Goal: Transaction & Acquisition: Subscribe to service/newsletter

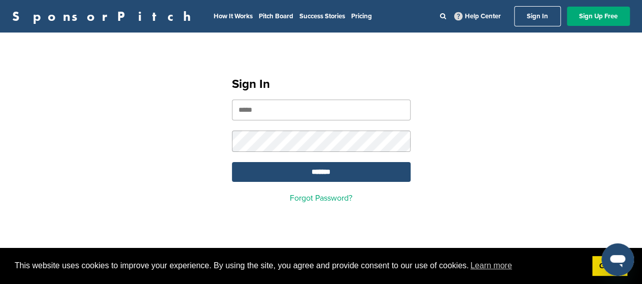
click at [243, 109] on input "email" at bounding box center [321, 109] width 179 height 21
paste input "**********"
type input "**********"
click at [306, 173] on input "*******" at bounding box center [321, 172] width 179 height 20
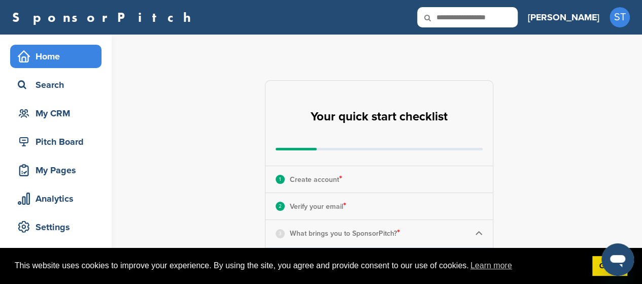
scroll to position [101, 0]
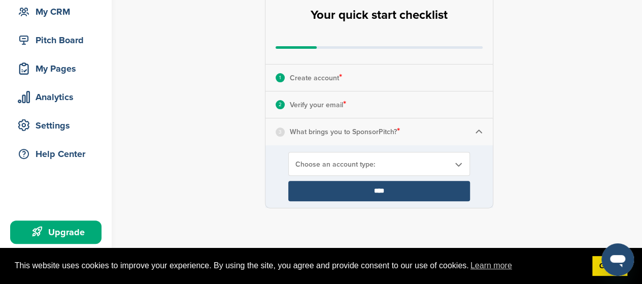
click at [333, 134] on p "What brings you to SponsorPitch? *" at bounding box center [345, 131] width 110 height 13
click at [343, 160] on span "Choose an account type:" at bounding box center [372, 164] width 154 height 9
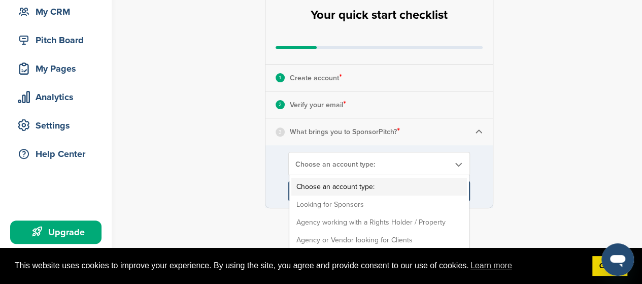
scroll to position [152, 0]
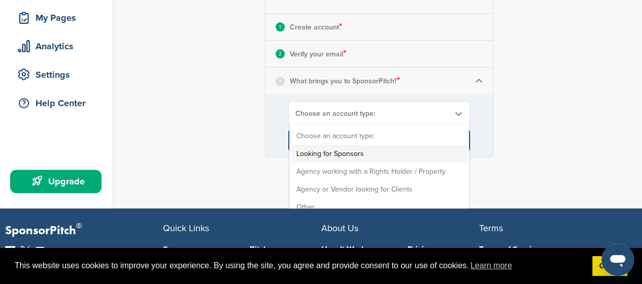
click at [342, 154] on li "Looking for Sponsors" at bounding box center [379, 154] width 176 height 18
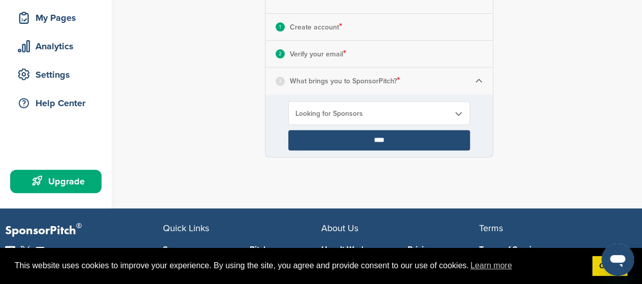
click at [340, 141] on input "****" at bounding box center [379, 140] width 182 height 20
click at [379, 142] on input "****" at bounding box center [379, 140] width 182 height 20
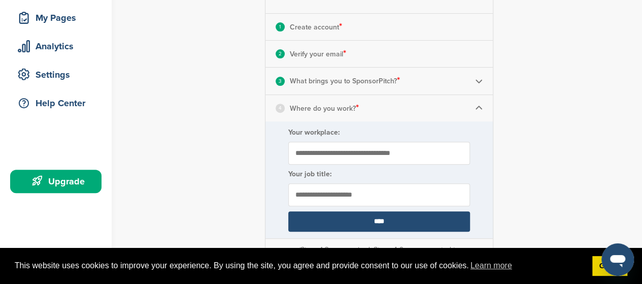
click at [313, 155] on input "Your workplace:" at bounding box center [379, 153] width 182 height 23
type input "*"
type input "**********"
click at [322, 194] on input "text" at bounding box center [379, 194] width 182 height 23
type input "*********"
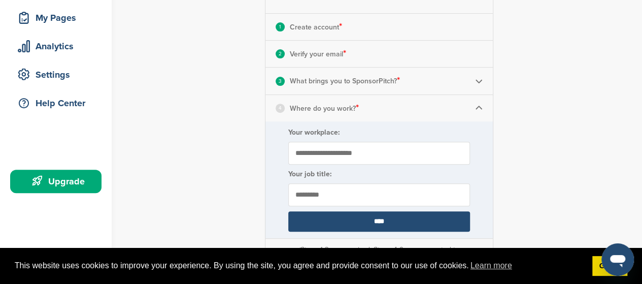
click at [373, 220] on input "****" at bounding box center [379, 221] width 182 height 20
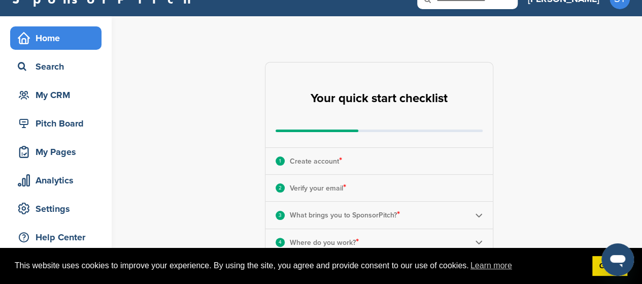
scroll to position [0, 0]
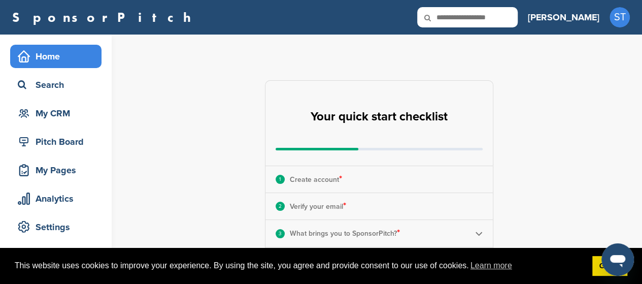
click at [452, 16] on icon at bounding box center [434, 17] width 35 height 21
click at [502, 15] on input "text" at bounding box center [467, 17] width 100 height 20
type input "********"
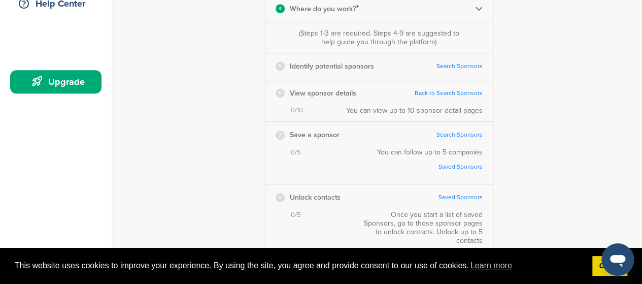
scroll to position [254, 0]
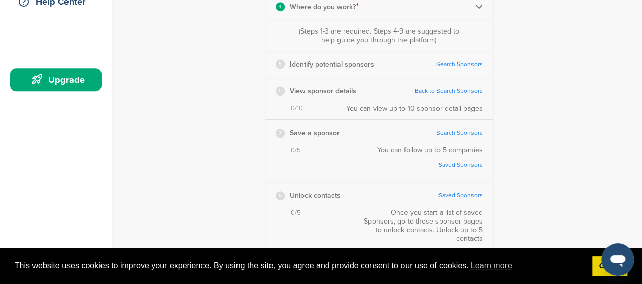
click at [451, 63] on link "Search Sponsors" at bounding box center [459, 64] width 46 height 8
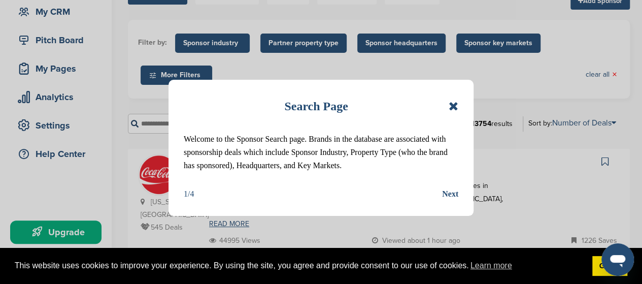
drag, startPoint x: 451, startPoint y: 108, endPoint x: 446, endPoint y: 108, distance: 5.1
click at [450, 108] on icon at bounding box center [454, 106] width 10 height 12
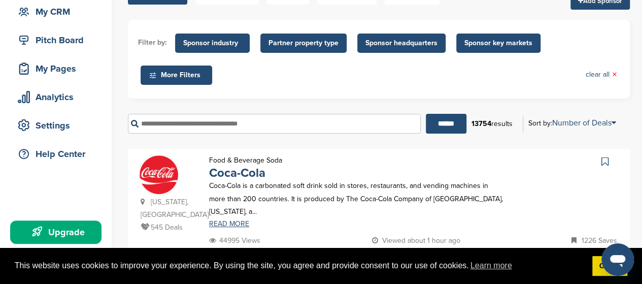
click at [211, 125] on input "text" at bounding box center [274, 124] width 293 height 20
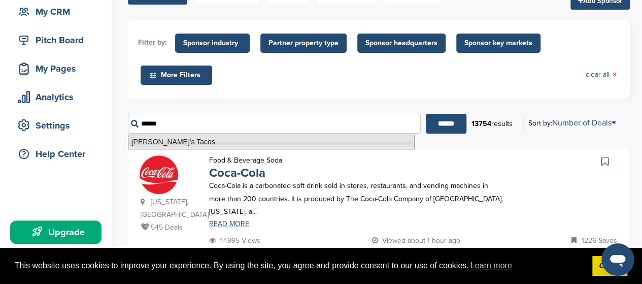
click at [210, 143] on li "[PERSON_NAME]'s Tacos" at bounding box center [271, 141] width 287 height 15
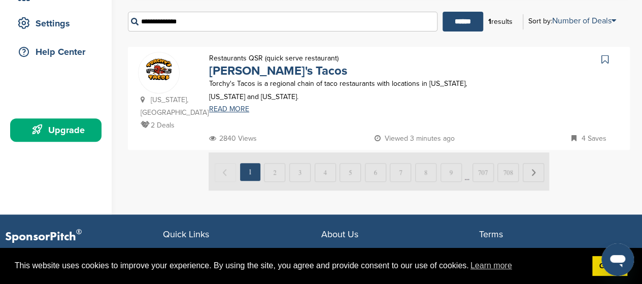
scroll to position [254, 0]
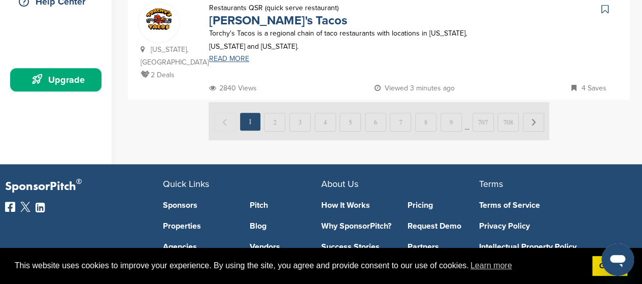
type input "**********"
click at [225, 56] on link "READ MORE" at bounding box center [356, 58] width 295 height 7
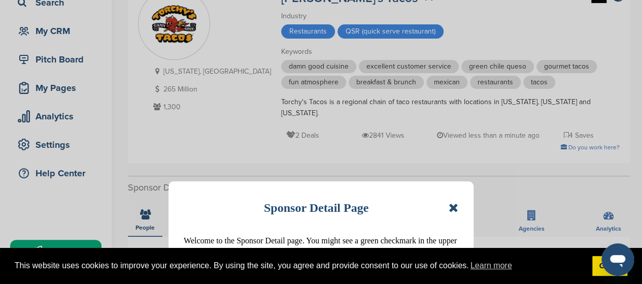
scroll to position [152, 0]
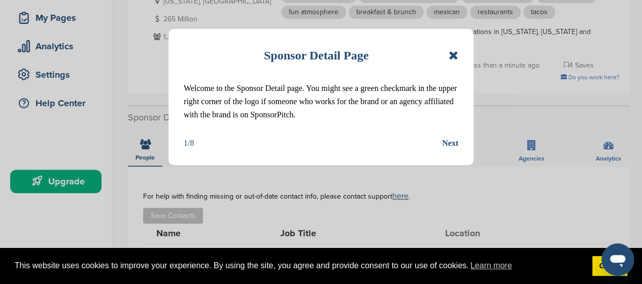
click at [456, 54] on icon at bounding box center [454, 55] width 10 height 12
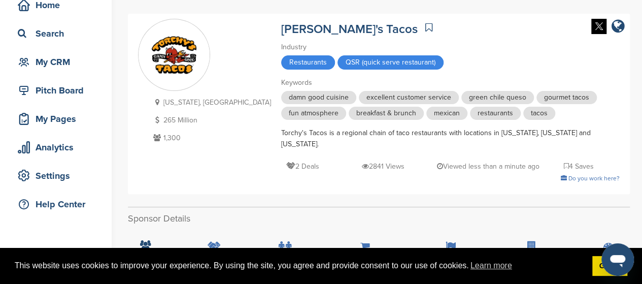
scroll to position [51, 0]
click at [286, 160] on p "2 Deals" at bounding box center [302, 166] width 33 height 13
click at [285, 157] on div "2 Deals 2841 Views Viewed less than a minute ago 4 Saves" at bounding box center [450, 161] width 338 height 23
click at [281, 130] on div "Torchy's Tacos is a regional chain of taco restaurants with locations in [US_ST…" at bounding box center [450, 139] width 338 height 22
click at [425, 26] on icon at bounding box center [428, 28] width 7 height 10
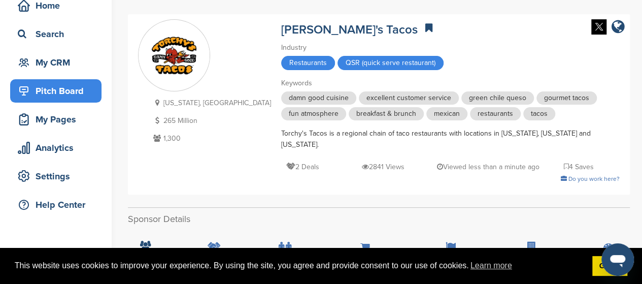
click at [65, 90] on div "Pitch Board" at bounding box center [58, 91] width 86 height 18
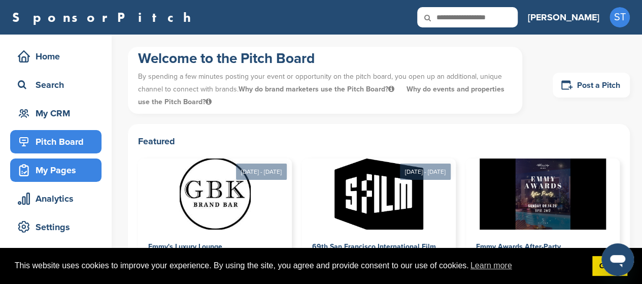
click at [58, 170] on div "My Pages" at bounding box center [58, 170] width 86 height 18
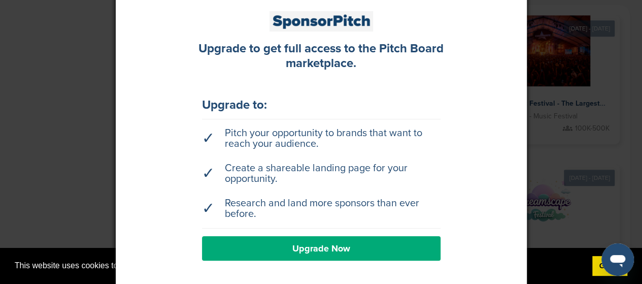
scroll to position [251, 0]
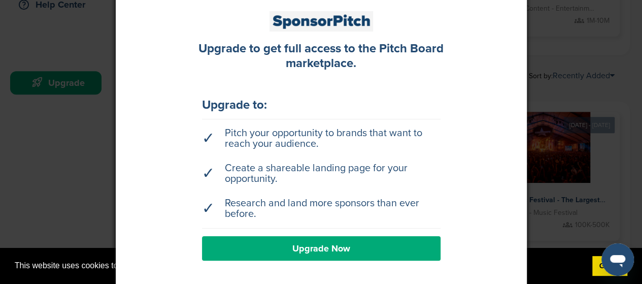
click at [587, 93] on div at bounding box center [321, 142] width 642 height 284
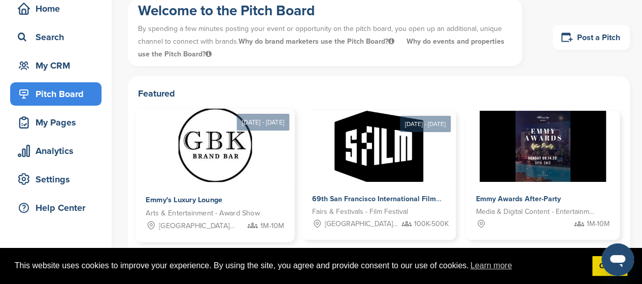
scroll to position [0, 0]
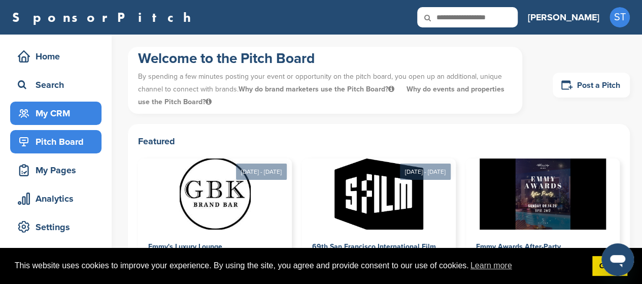
click at [52, 111] on div "My CRM" at bounding box center [58, 113] width 86 height 18
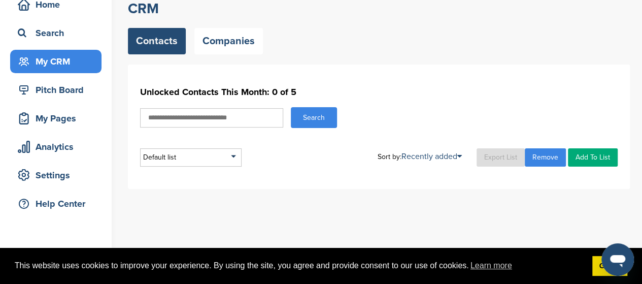
scroll to position [101, 0]
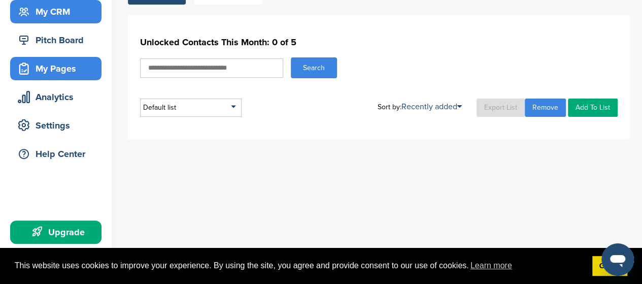
click at [38, 69] on div "My Pages" at bounding box center [58, 68] width 86 height 18
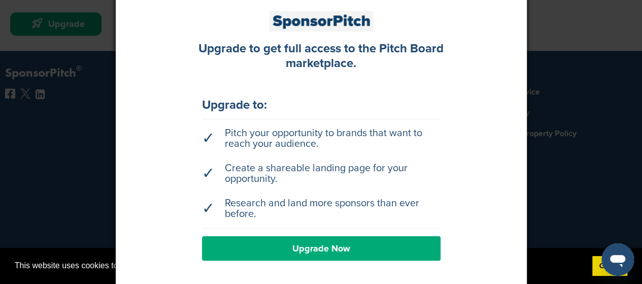
scroll to position [310, 0]
click at [334, 249] on link "Upgrade Now" at bounding box center [321, 248] width 239 height 24
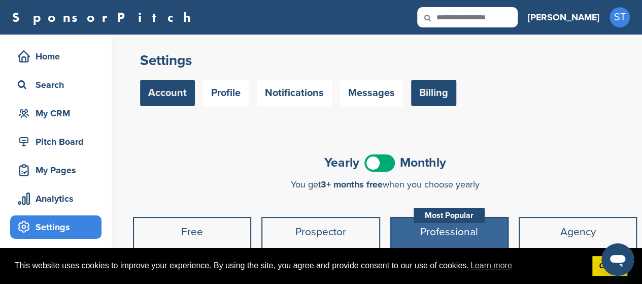
click at [173, 96] on link "Account" at bounding box center [167, 93] width 55 height 26
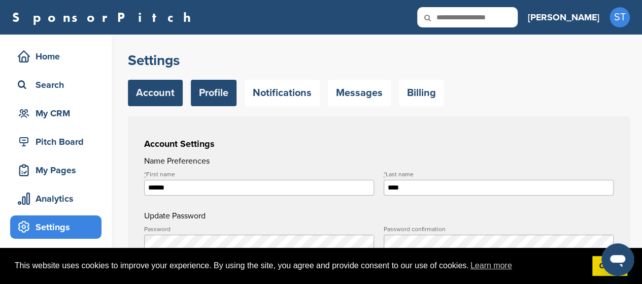
click at [208, 94] on link "Profile" at bounding box center [214, 93] width 46 height 26
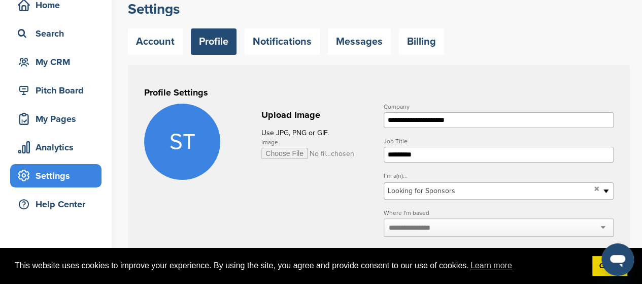
scroll to position [101, 0]
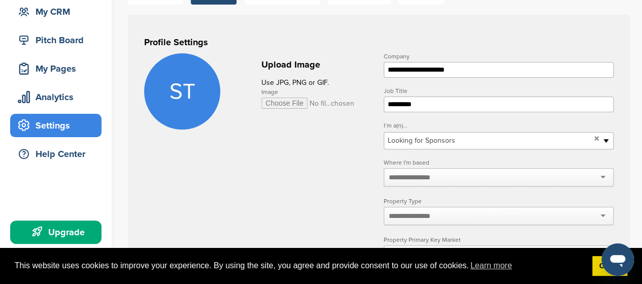
click at [274, 102] on input "Image" at bounding box center [307, 102] width 93 height 11
type input "**********"
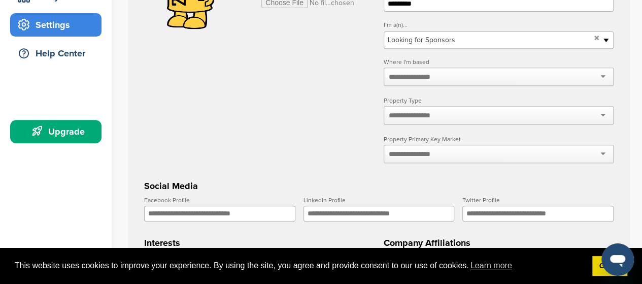
scroll to position [203, 0]
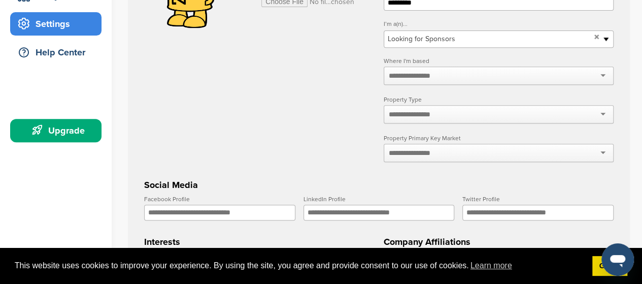
click at [453, 75] on div at bounding box center [499, 75] width 230 height 18
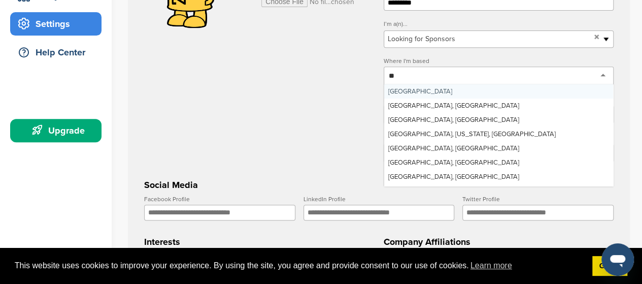
scroll to position [0, 0]
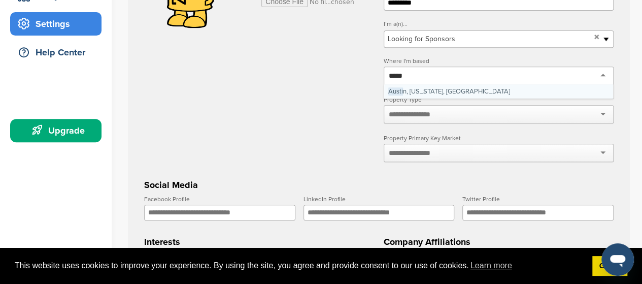
type input "******"
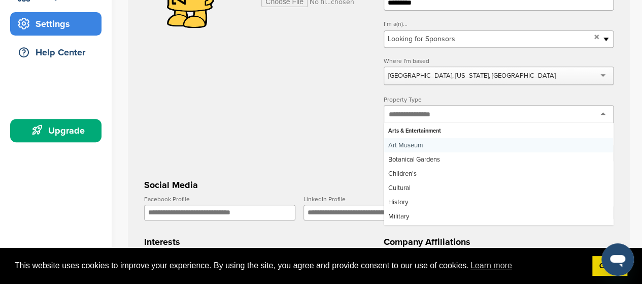
click at [410, 114] on input "text" at bounding box center [416, 114] width 54 height 9
click at [409, 112] on input "text" at bounding box center [416, 114] width 54 height 9
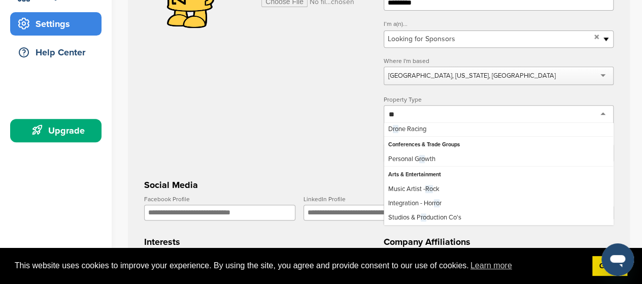
scroll to position [15, 0]
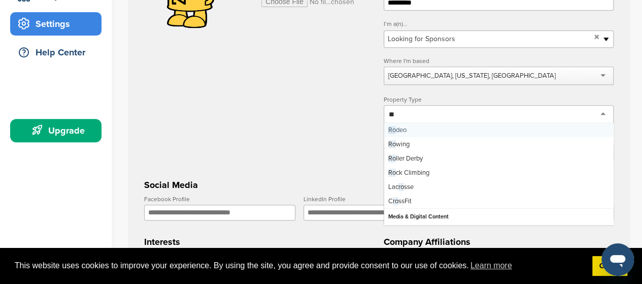
type input "*"
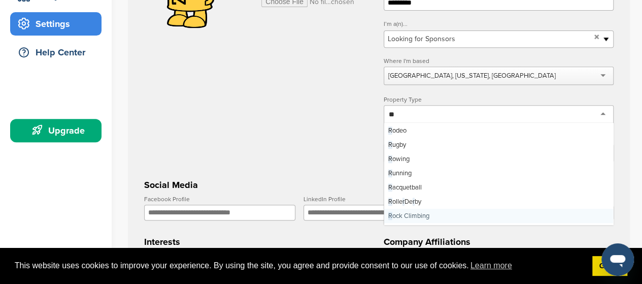
scroll to position [58, 0]
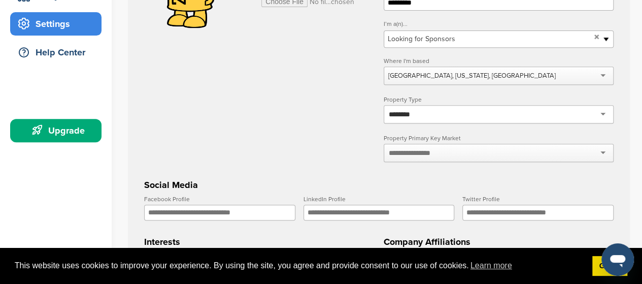
type input "********"
click at [430, 152] on input "text" at bounding box center [416, 152] width 54 height 9
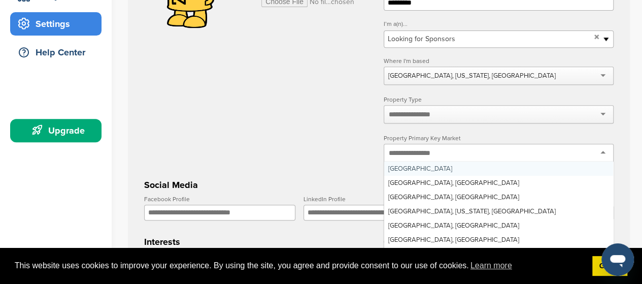
click at [391, 114] on input "text" at bounding box center [416, 114] width 54 height 9
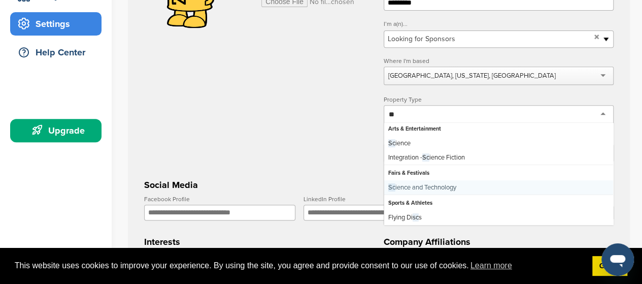
scroll to position [2, 0]
type input "*"
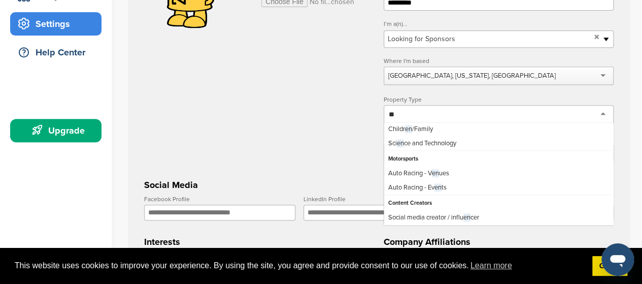
scroll to position [247, 0]
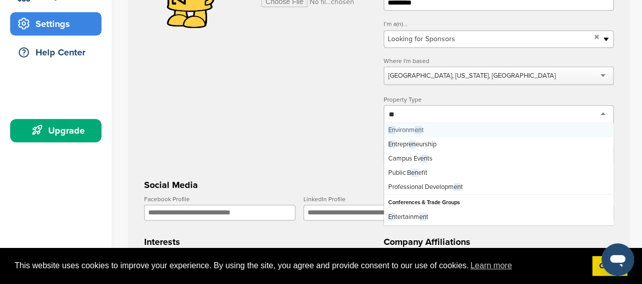
type input "*"
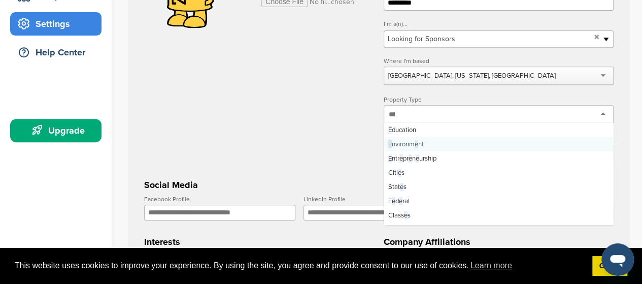
scroll to position [2537, 0]
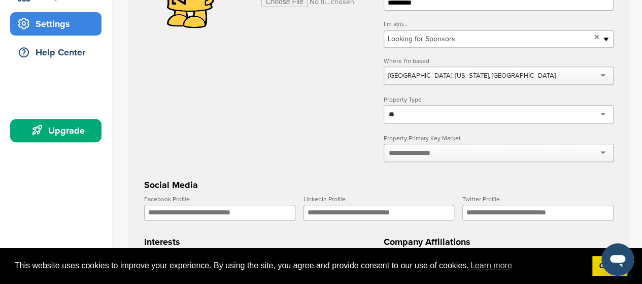
type input "*"
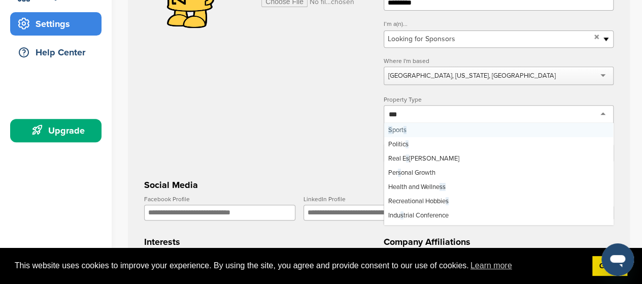
scroll to position [0, 0]
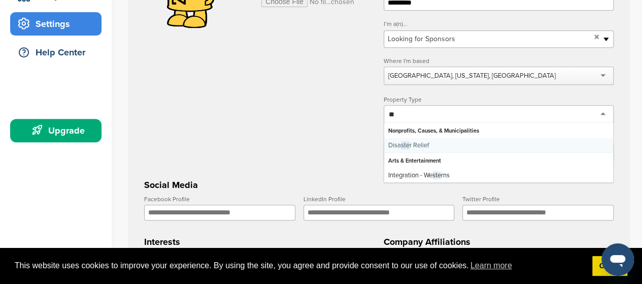
type input "*"
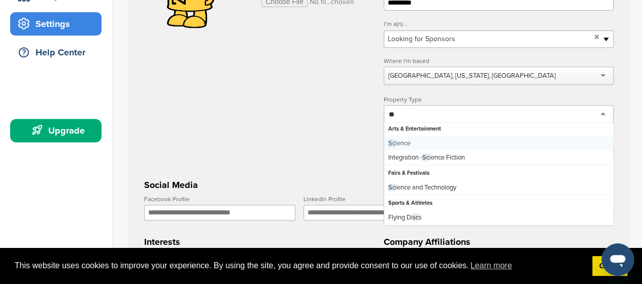
scroll to position [2, 0]
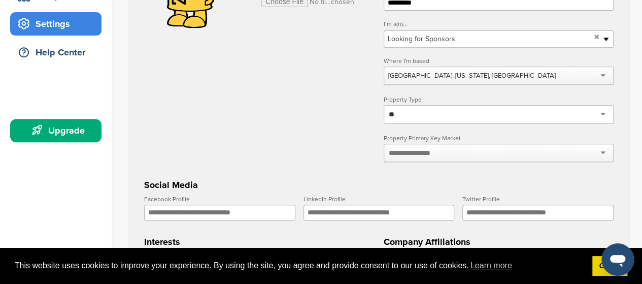
type input "*"
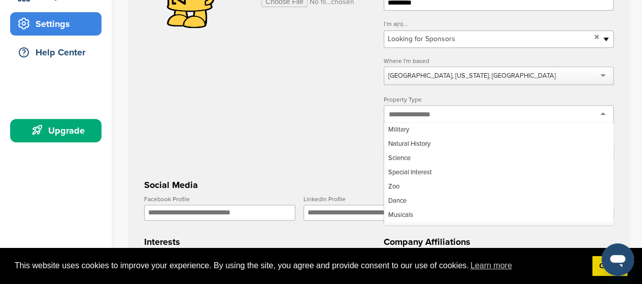
scroll to position [0, 0]
click at [312, 117] on form "**********" at bounding box center [378, 207] width 469 height 510
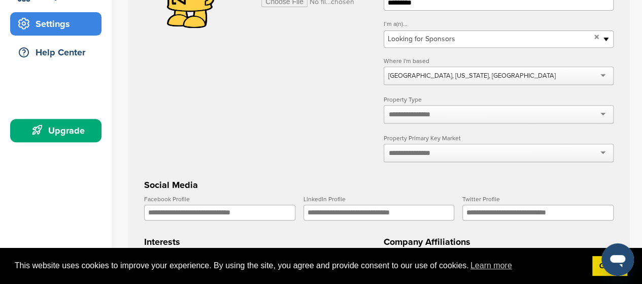
scroll to position [254, 0]
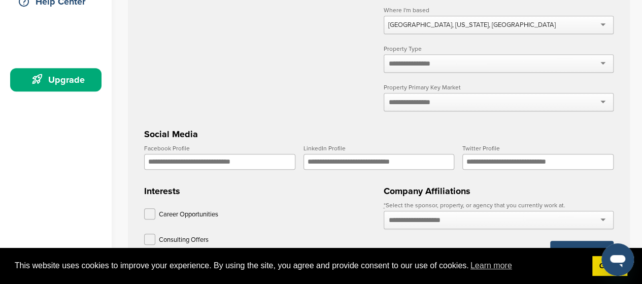
click at [473, 108] on div at bounding box center [499, 102] width 230 height 18
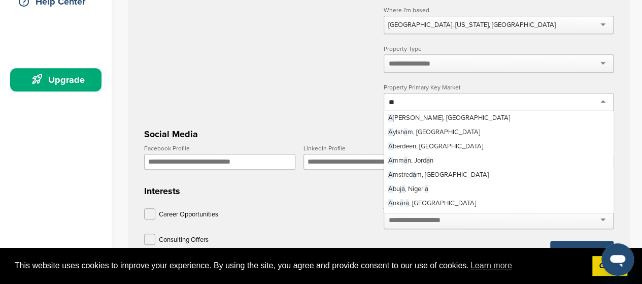
type input "***"
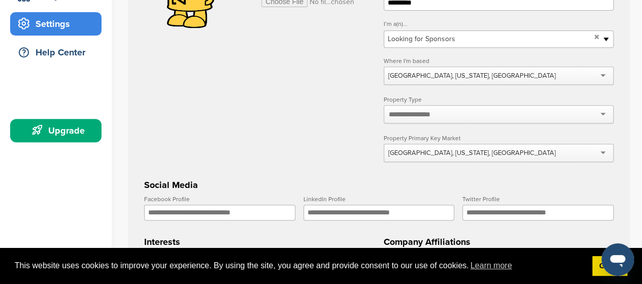
scroll to position [406, 0]
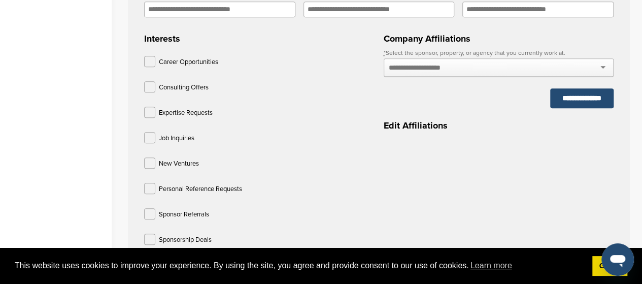
click at [406, 65] on input "text" at bounding box center [426, 67] width 74 height 9
click at [601, 69] on div at bounding box center [499, 67] width 230 height 18
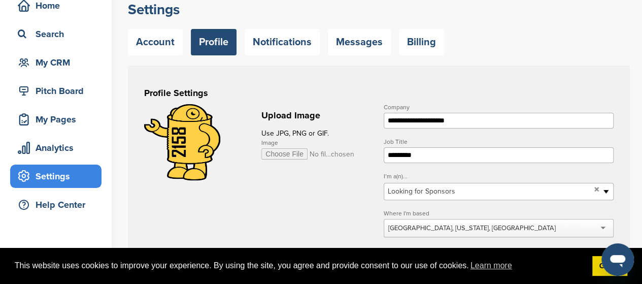
scroll to position [0, 0]
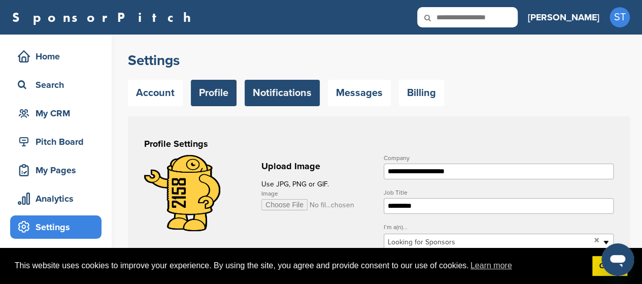
click at [289, 99] on link "Notifications" at bounding box center [282, 93] width 75 height 26
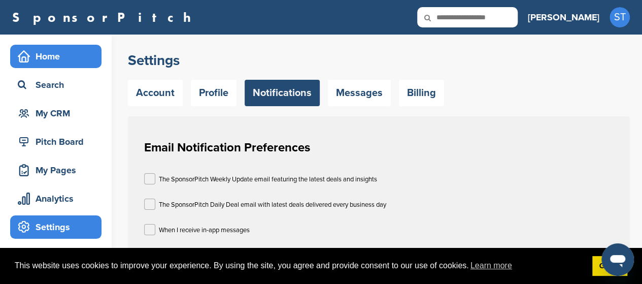
click at [50, 59] on div "Home" at bounding box center [58, 56] width 86 height 18
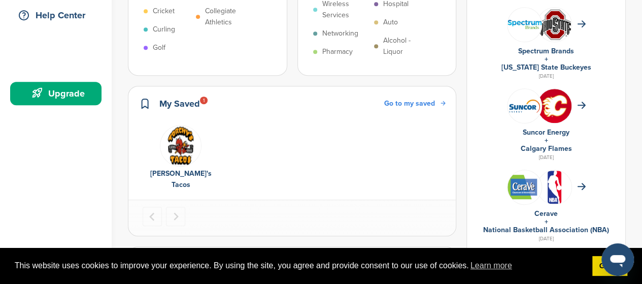
scroll to position [304, 0]
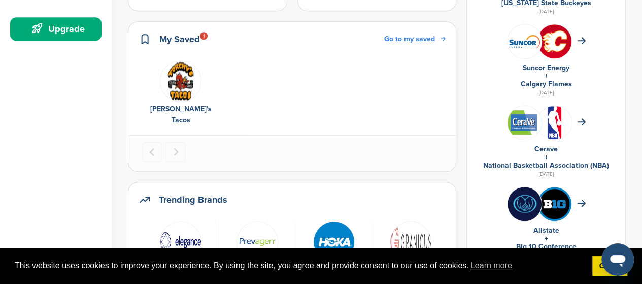
click at [180, 85] on img "1 of 1" at bounding box center [181, 81] width 42 height 42
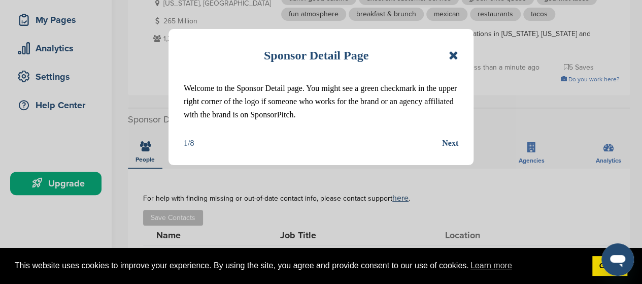
scroll to position [152, 0]
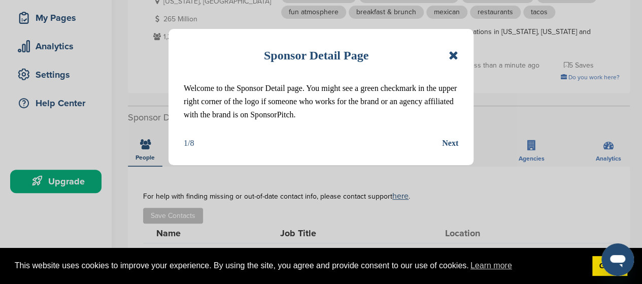
click at [449, 141] on div "Next" at bounding box center [450, 143] width 16 height 13
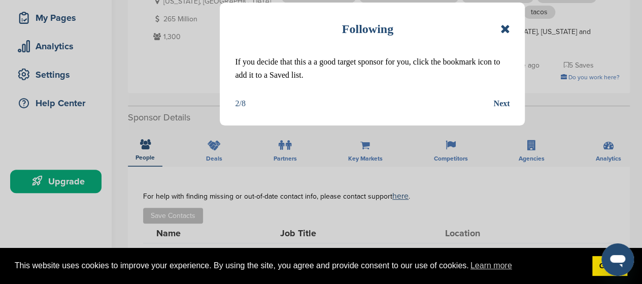
click at [502, 102] on div "Next" at bounding box center [501, 103] width 16 height 13
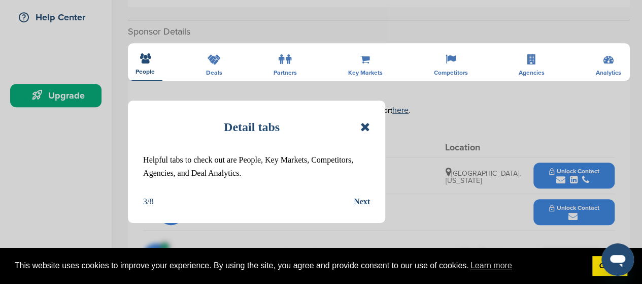
scroll to position [304, 0]
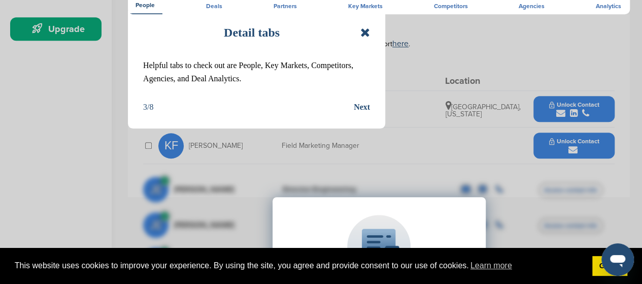
click at [364, 107] on div "Next" at bounding box center [362, 106] width 16 height 13
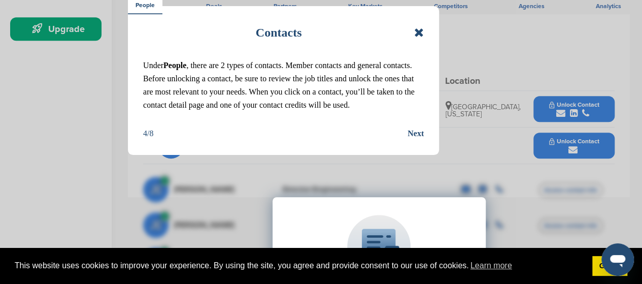
click at [408, 131] on div "Next" at bounding box center [415, 133] width 16 height 13
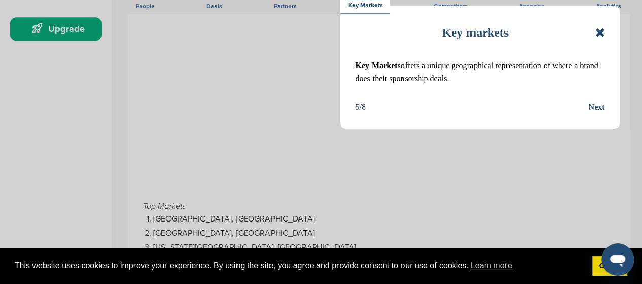
click at [599, 108] on div "Next" at bounding box center [596, 106] width 16 height 13
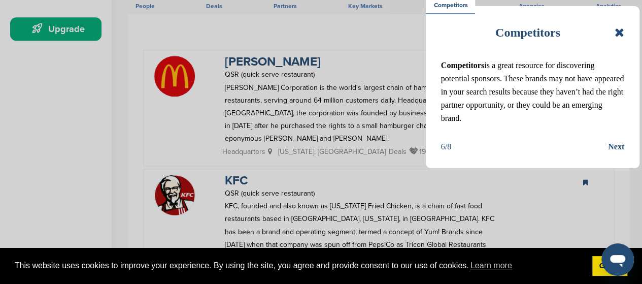
click at [620, 152] on div "Next" at bounding box center [616, 146] width 16 height 13
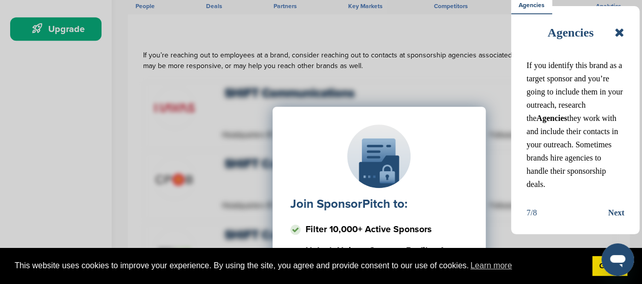
click at [620, 36] on icon at bounding box center [620, 32] width 10 height 12
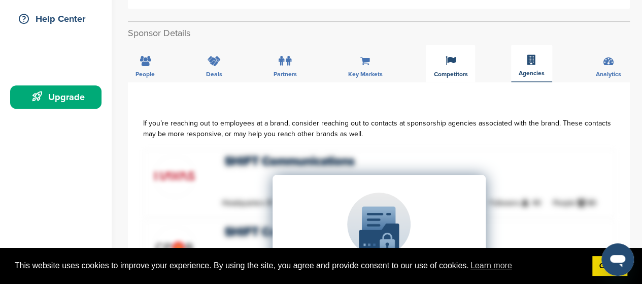
scroll to position [152, 0]
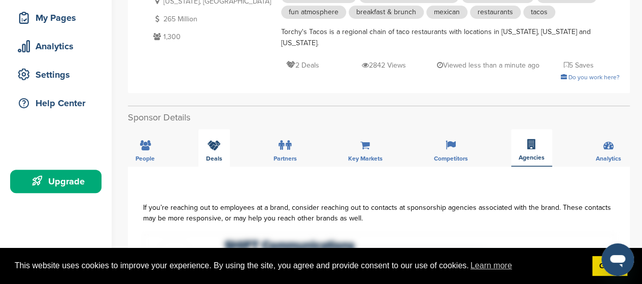
click at [210, 140] on icon at bounding box center [214, 145] width 13 height 10
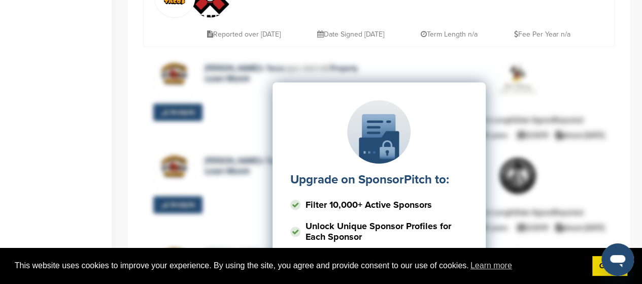
scroll to position [203, 0]
